Goal: Transaction & Acquisition: Purchase product/service

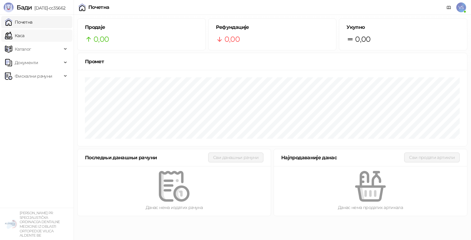
click at [24, 38] on link "Каса" at bounding box center [14, 35] width 19 height 12
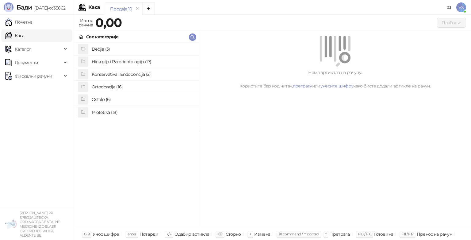
click at [109, 86] on h4 "Ortodoncija (16)" at bounding box center [143, 87] width 102 height 10
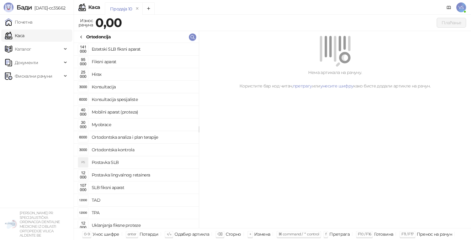
click at [109, 86] on h4 "Konsultacija" at bounding box center [143, 87] width 102 height 10
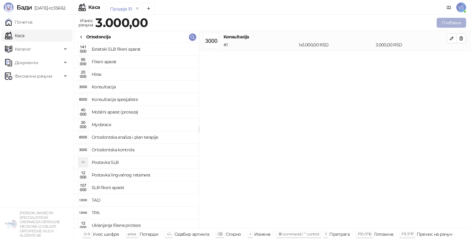
click at [439, 22] on button "Плаћање" at bounding box center [451, 23] width 29 height 10
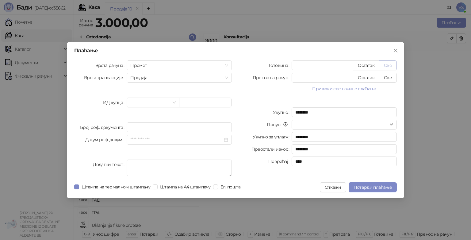
click at [392, 62] on button "Све" at bounding box center [388, 65] width 18 height 10
type input "****"
click at [369, 187] on span "Потврди плаћање" at bounding box center [373, 187] width 38 height 6
